Goal: Navigation & Orientation: Find specific page/section

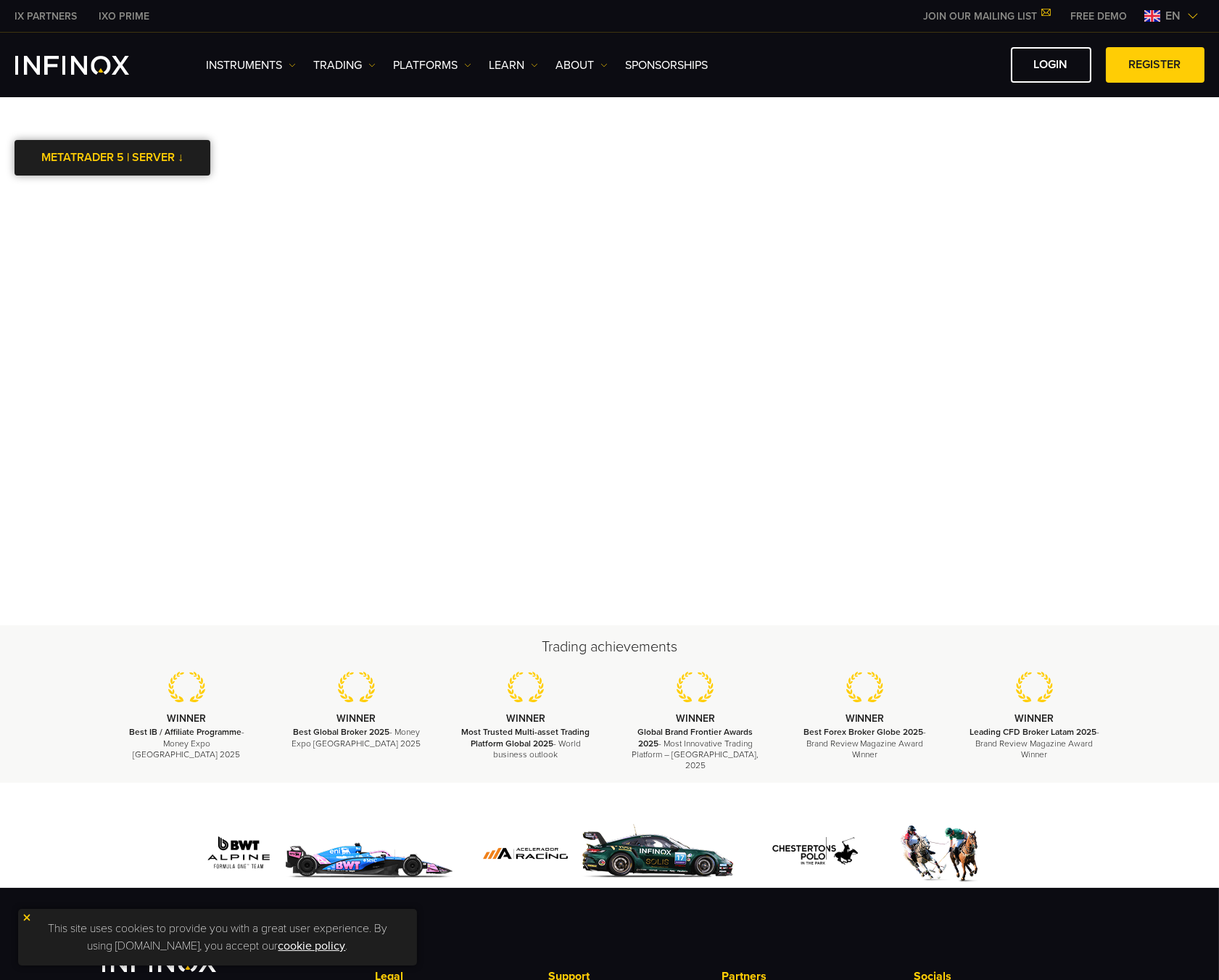
click at [125, 165] on link "METATRADER 5 | SERVER ↓" at bounding box center [112, 157] width 196 height 36
click at [124, 200] on li "InfinoxLimited-MT5Live" at bounding box center [112, 195] width 196 height 33
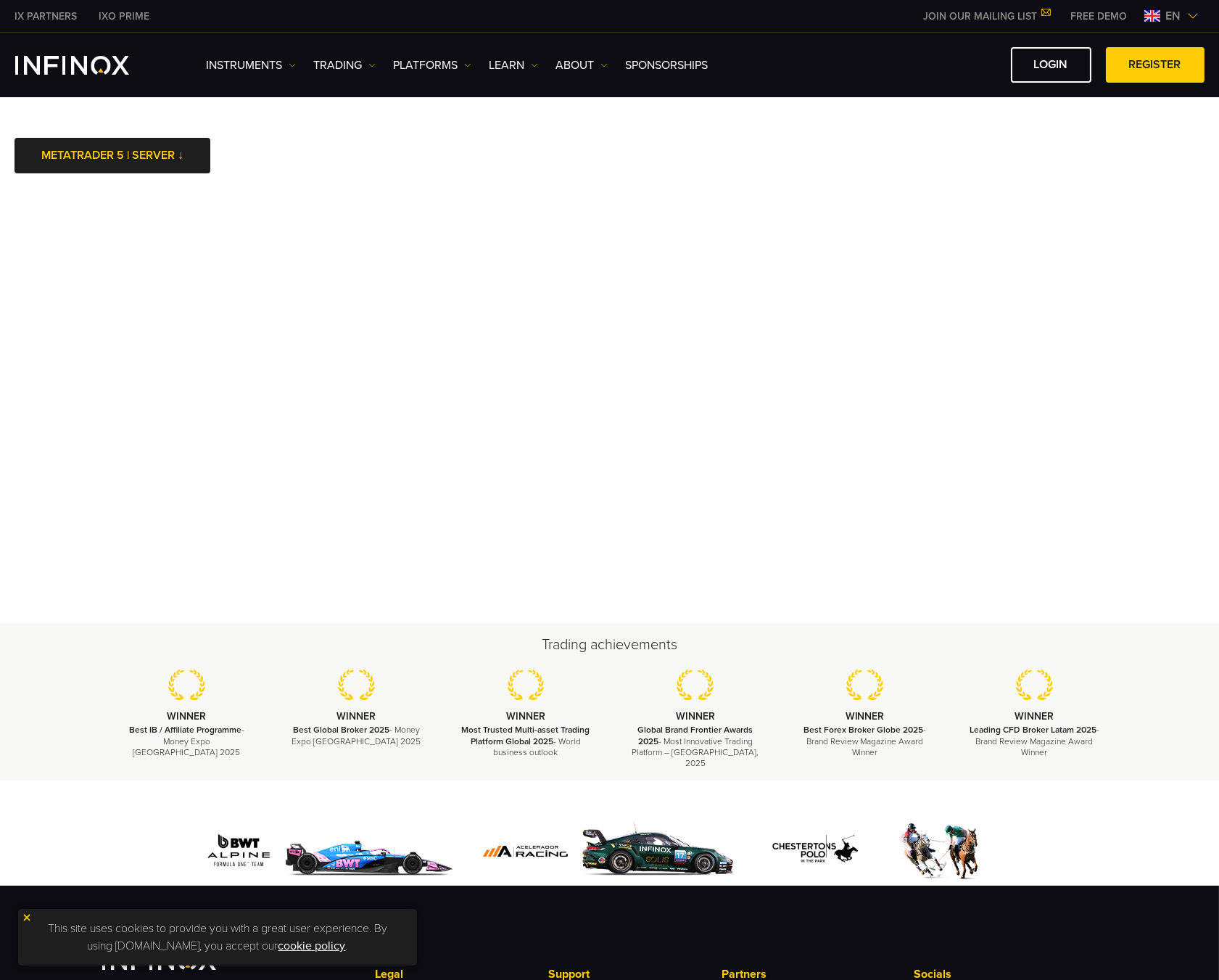
click at [1180, 14] on span "en" at bounding box center [1174, 16] width 27 height 18
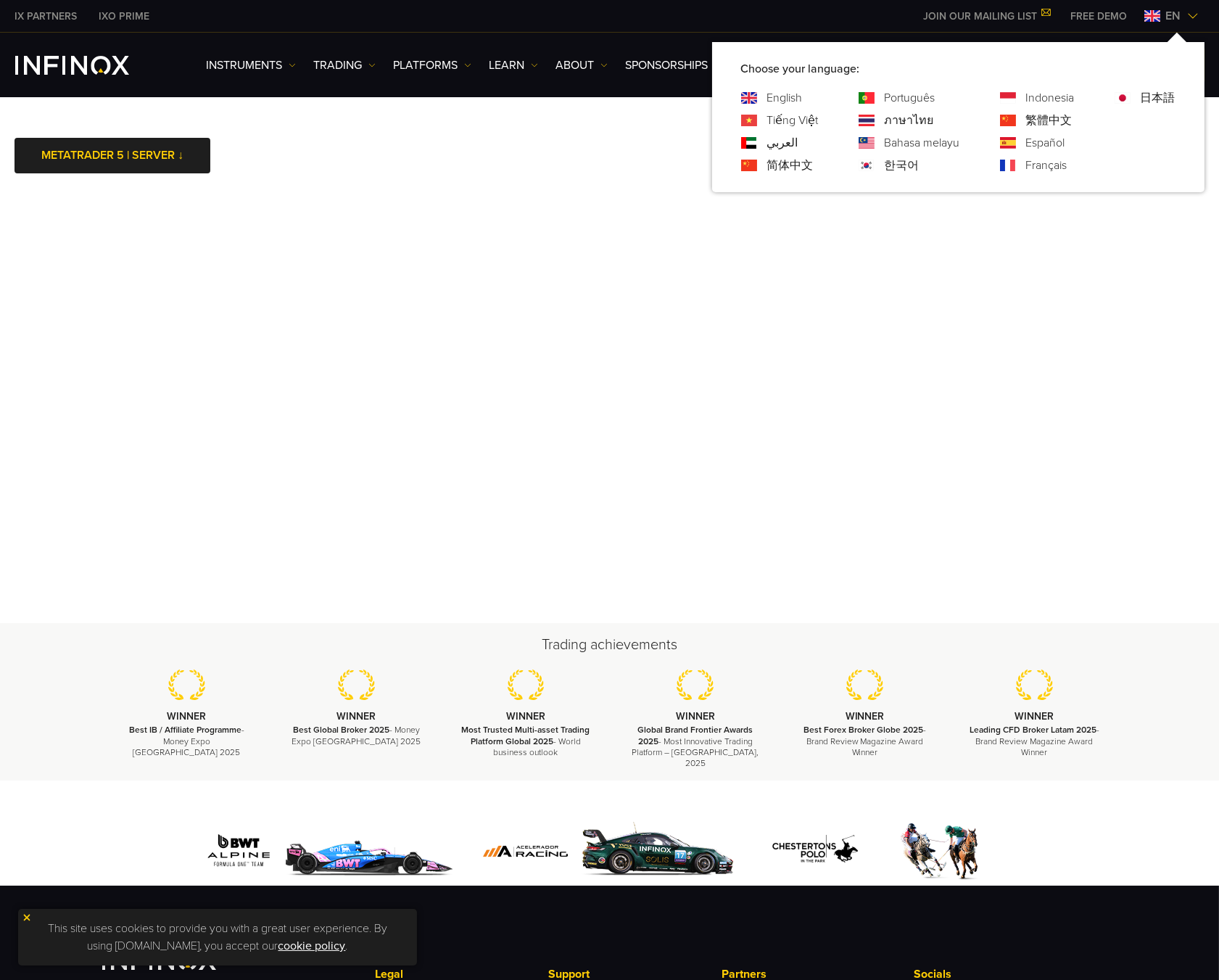
click at [1024, 144] on div "Español" at bounding box center [1038, 143] width 74 height 18
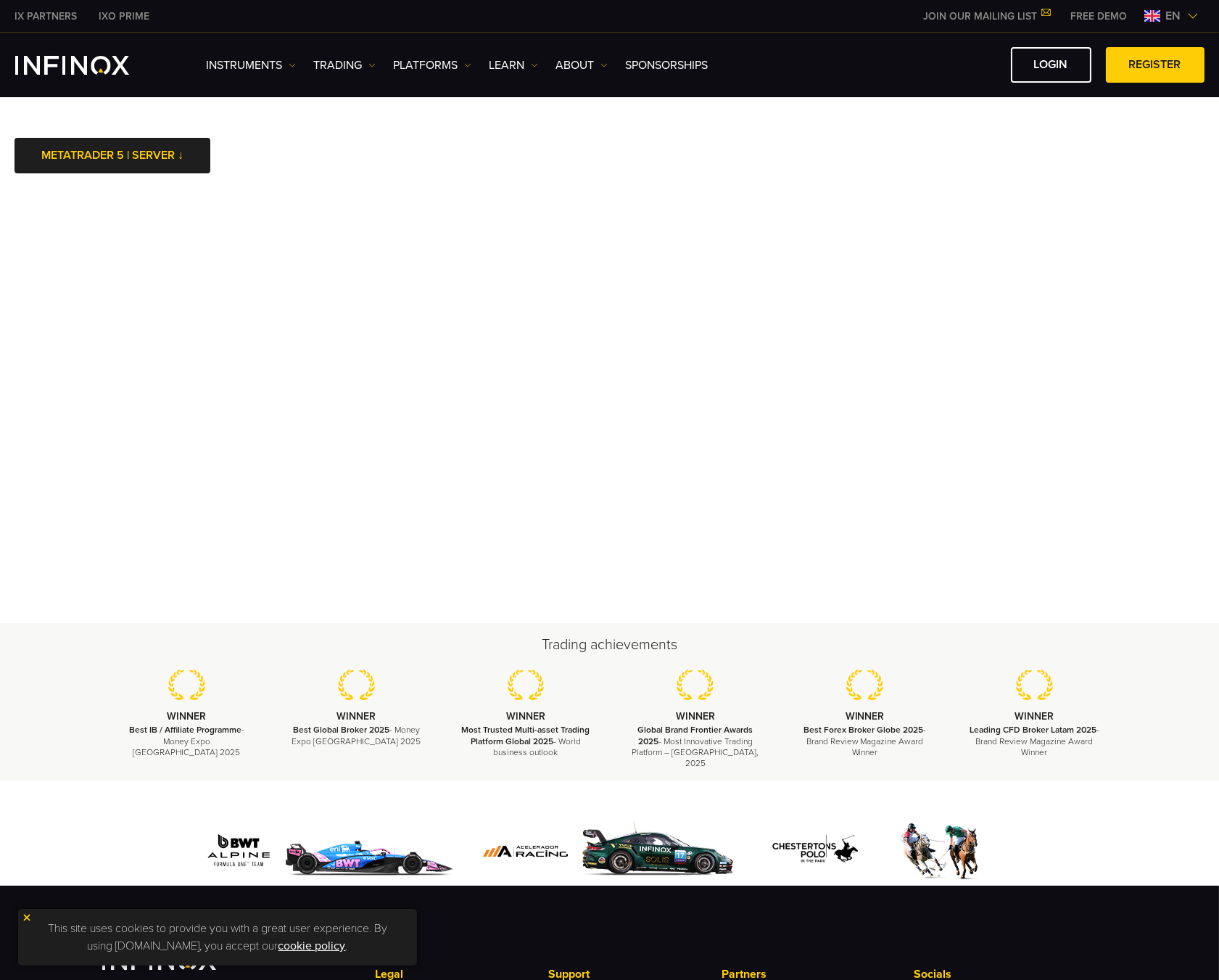
click at [1179, 16] on span "en" at bounding box center [1174, 16] width 27 height 18
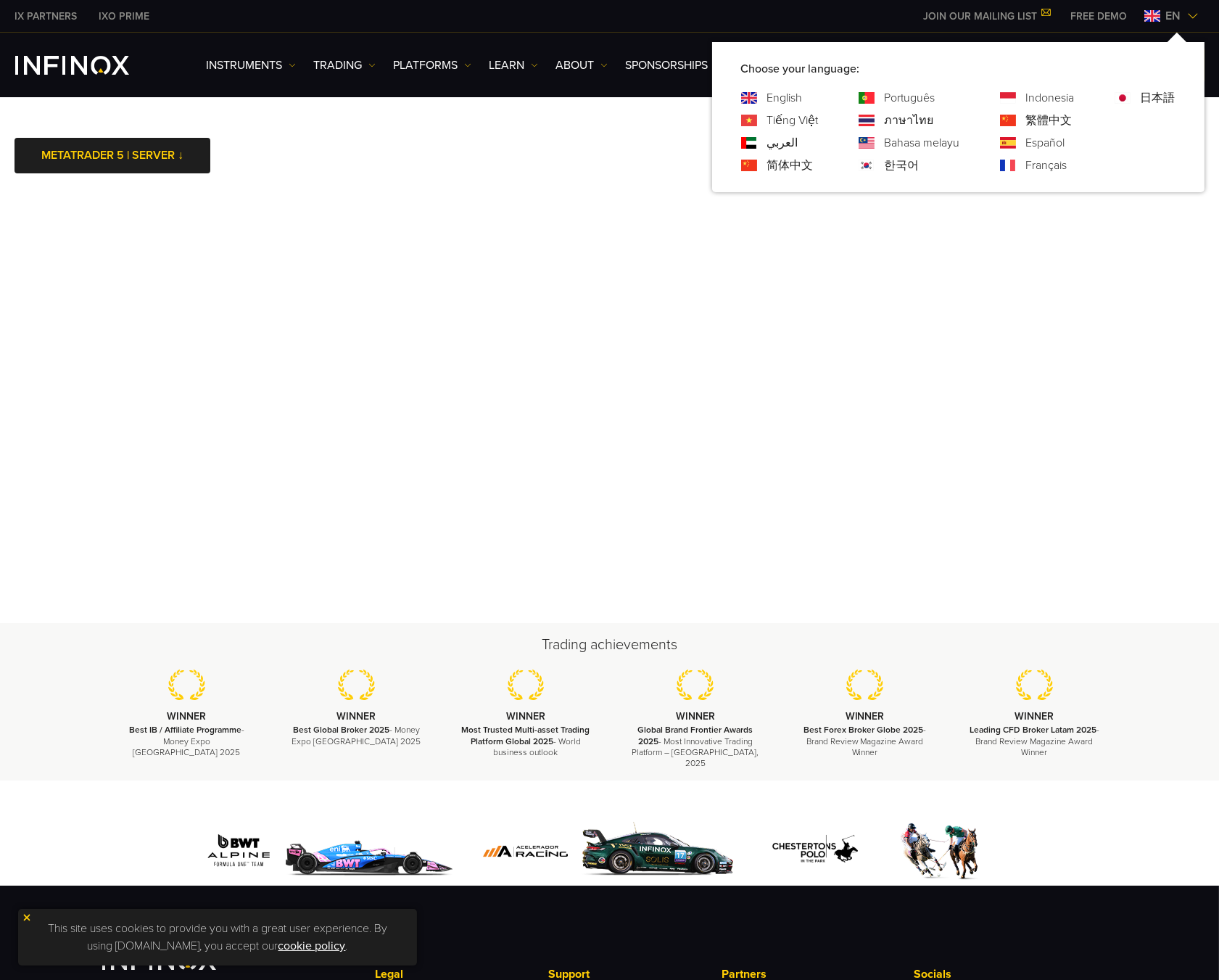
click at [1012, 140] on img at bounding box center [1008, 143] width 16 height 12
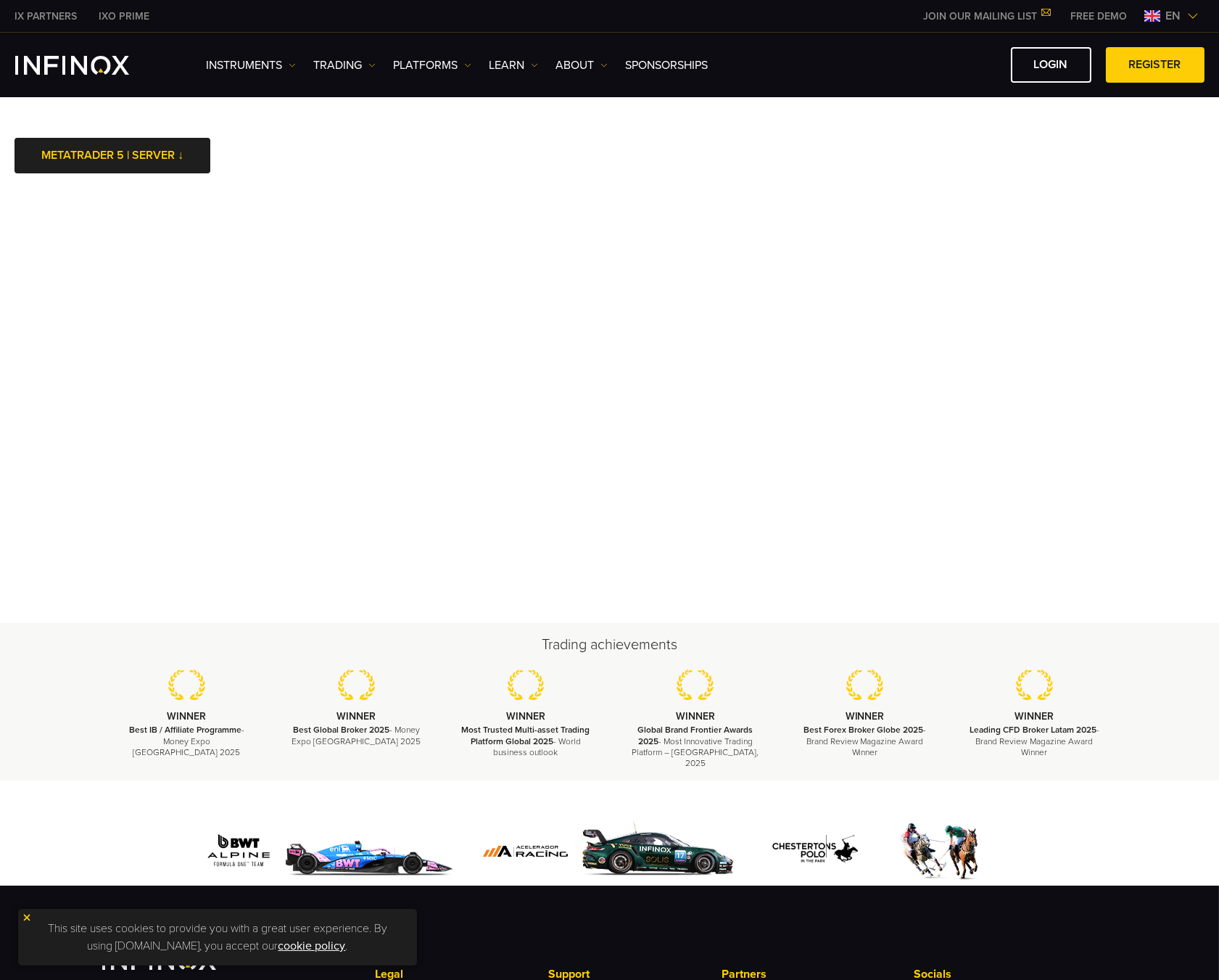
click at [1173, 5] on div "IX PARTNERS IXO PRIME JOIN OUR MAILING LIST Never Miss a Trading Opportunity wi…" at bounding box center [610, 16] width 1189 height 32
click at [1172, 14] on span "en" at bounding box center [1174, 16] width 27 height 18
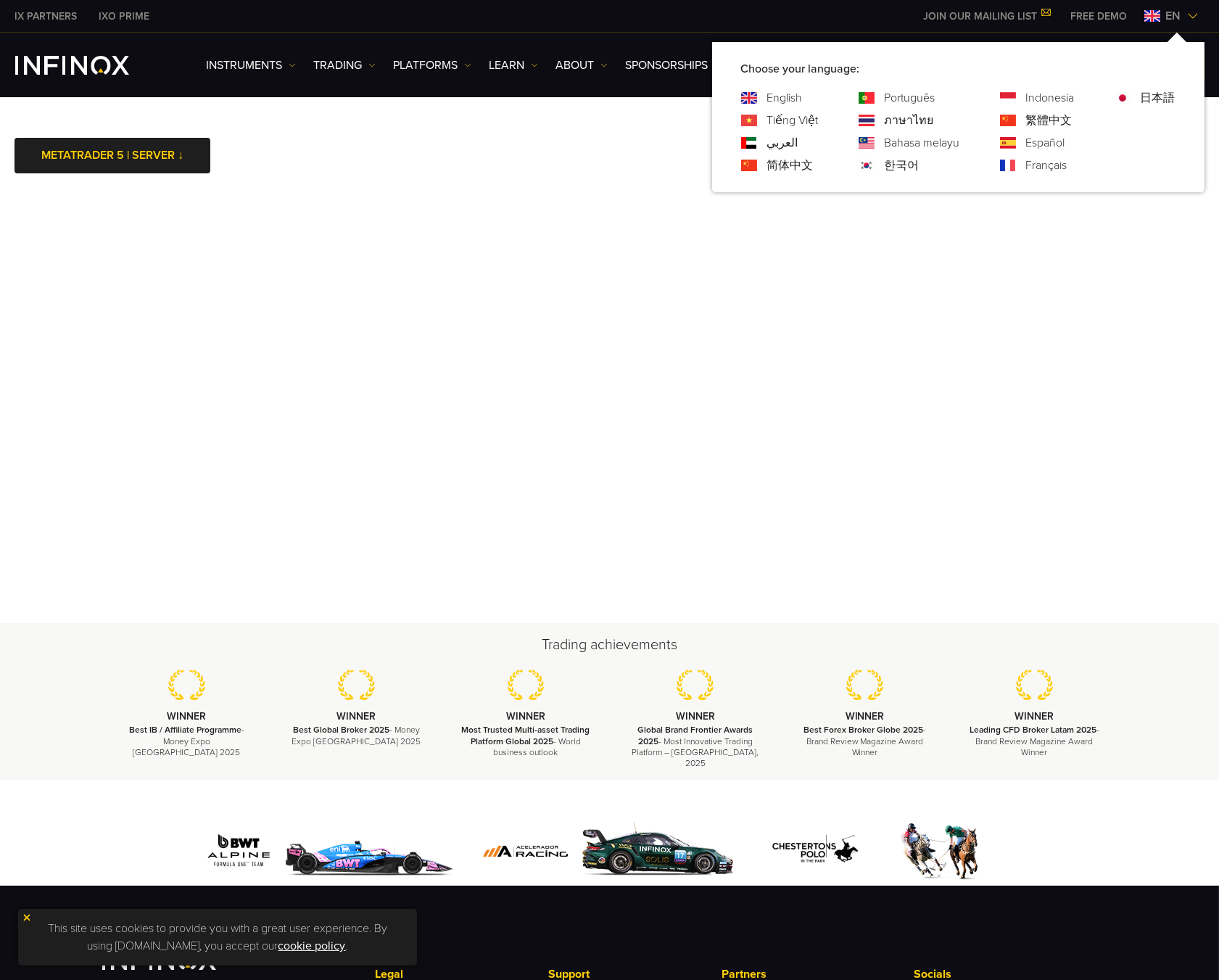
click at [1037, 138] on link "Español" at bounding box center [1046, 143] width 39 height 18
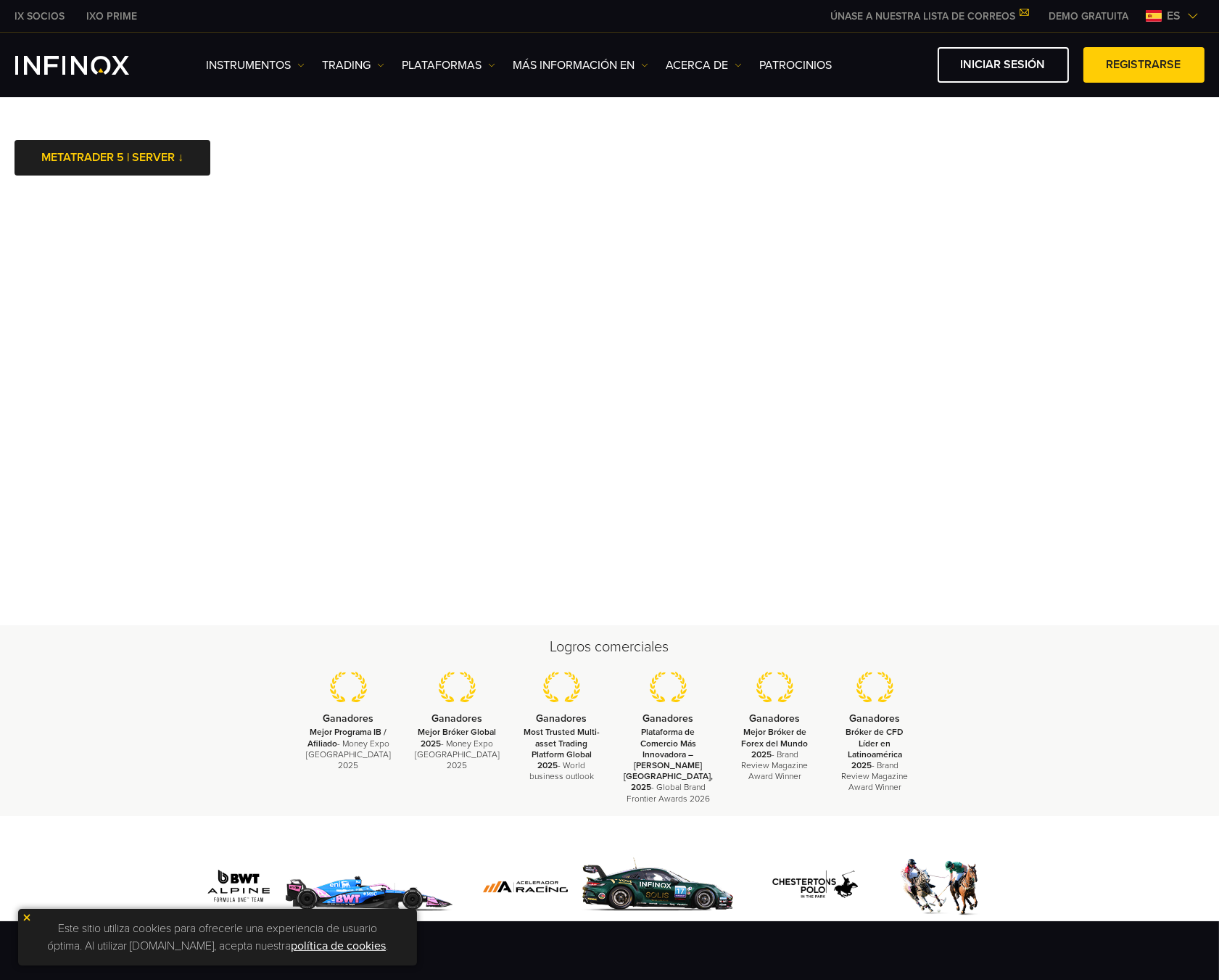
click at [355, 124] on body "IX SOCIOS IXO PRIME ÚNASE A NUESTRA LISTA DE CORREOS No pierda nunca una oportu…" at bounding box center [610, 653] width 1219 height 1308
